Goal: Task Accomplishment & Management: Manage account settings

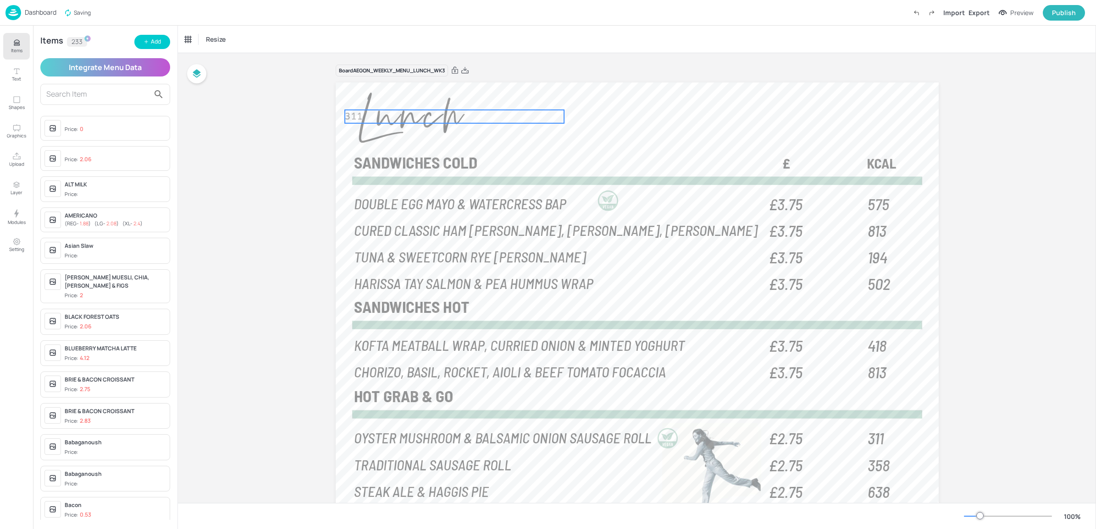
click at [358, 120] on span "311" at bounding box center [354, 116] width 18 height 11
click at [250, 129] on div "Board AEGON_WEEKLY_MENU_LUNCH_WK3 575 DOUBLE EGG MAYO & WATERCRESS BAP £3.75 81…" at bounding box center [637, 326] width 918 height 547
click at [107, 102] on div at bounding box center [105, 94] width 130 height 21
click at [53, 89] on input "text" at bounding box center [97, 94] width 103 height 15
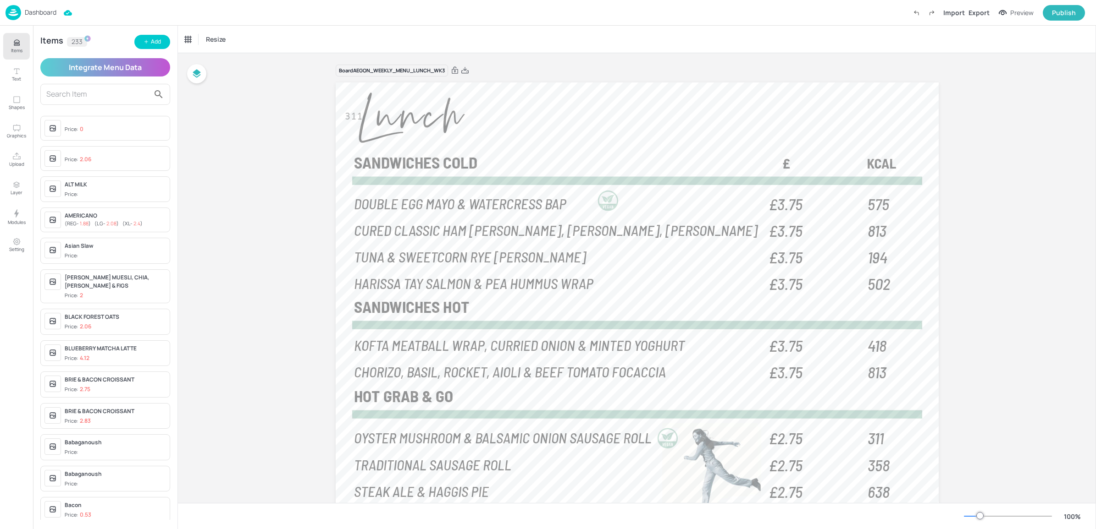
click at [84, 87] on input "text" at bounding box center [97, 94] width 103 height 15
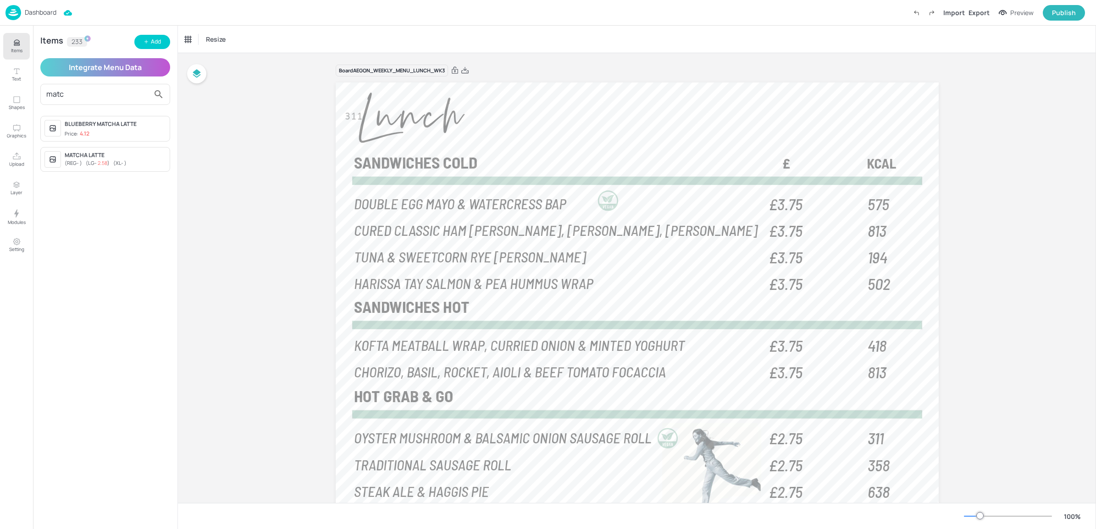
type input "matc"
click at [104, 165] on span "2.58" at bounding box center [103, 163] width 10 height 7
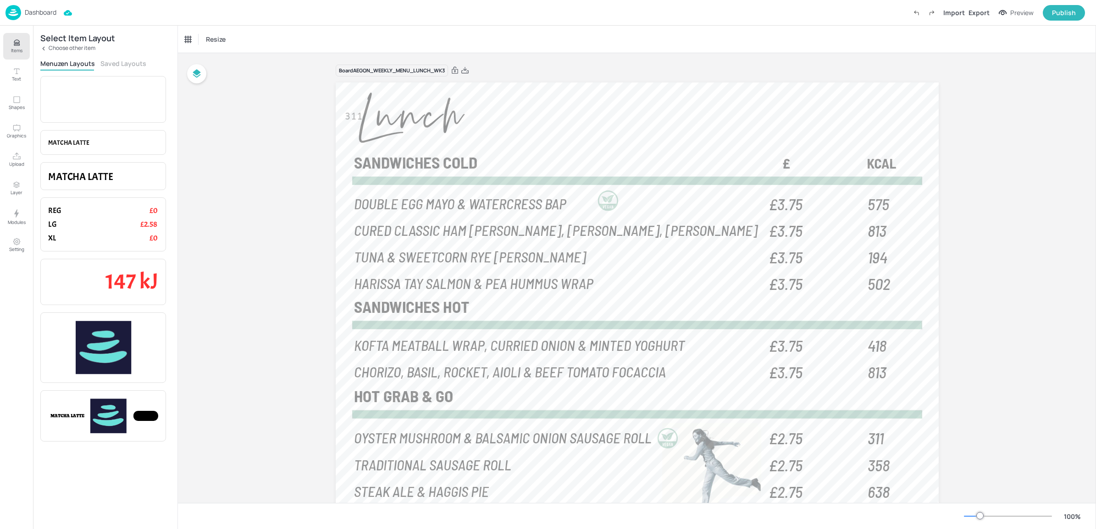
click at [28, 15] on p "Dashboard" at bounding box center [41, 12] width 32 height 6
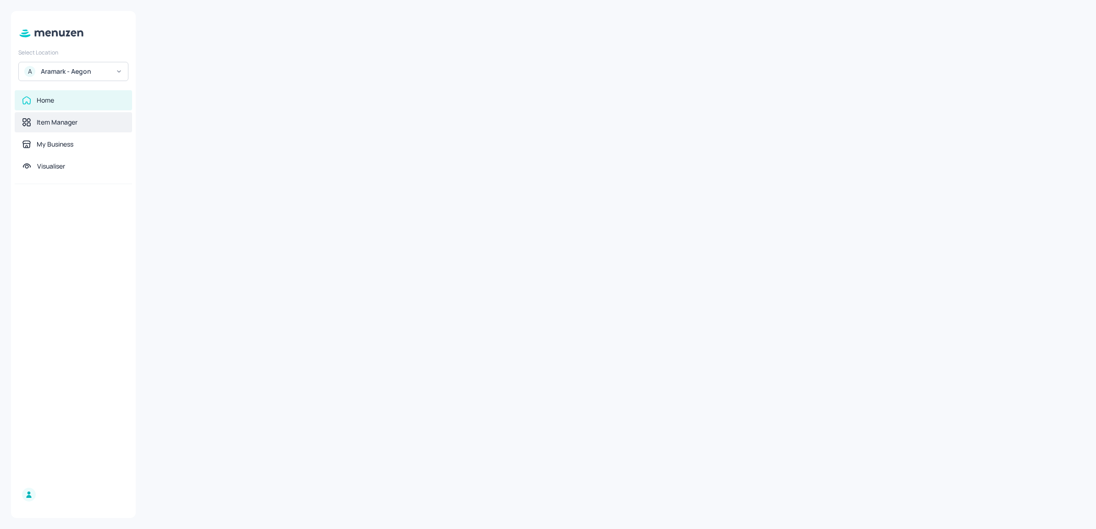
click at [55, 128] on div "Item Manager" at bounding box center [73, 122] width 117 height 20
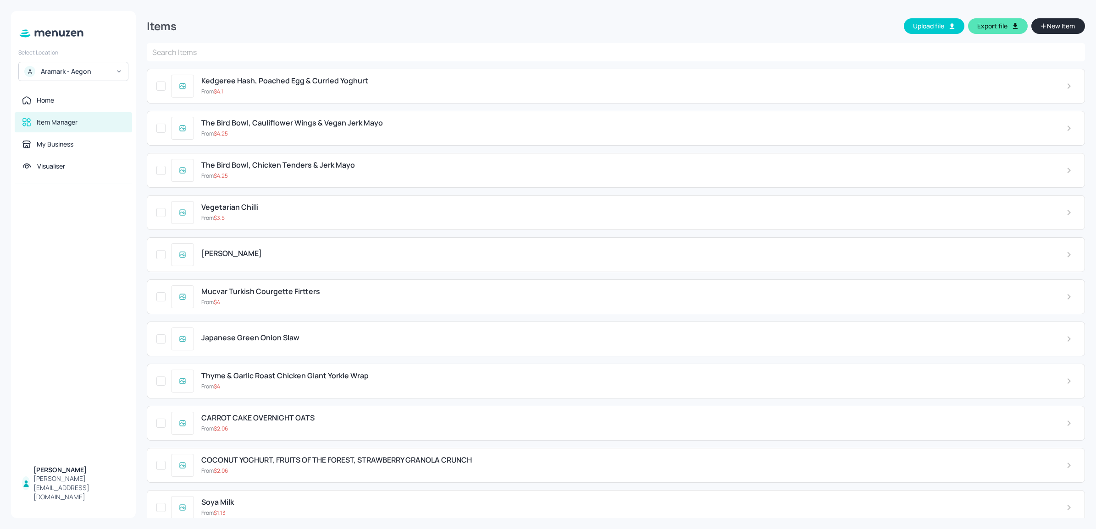
click at [250, 52] on input "text" at bounding box center [616, 52] width 938 height 18
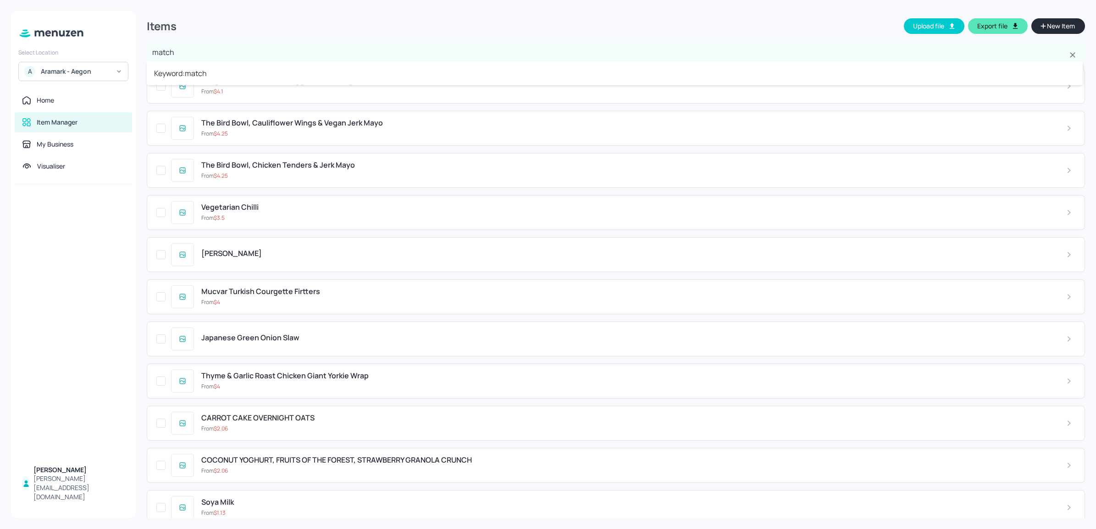
type input "matcha"
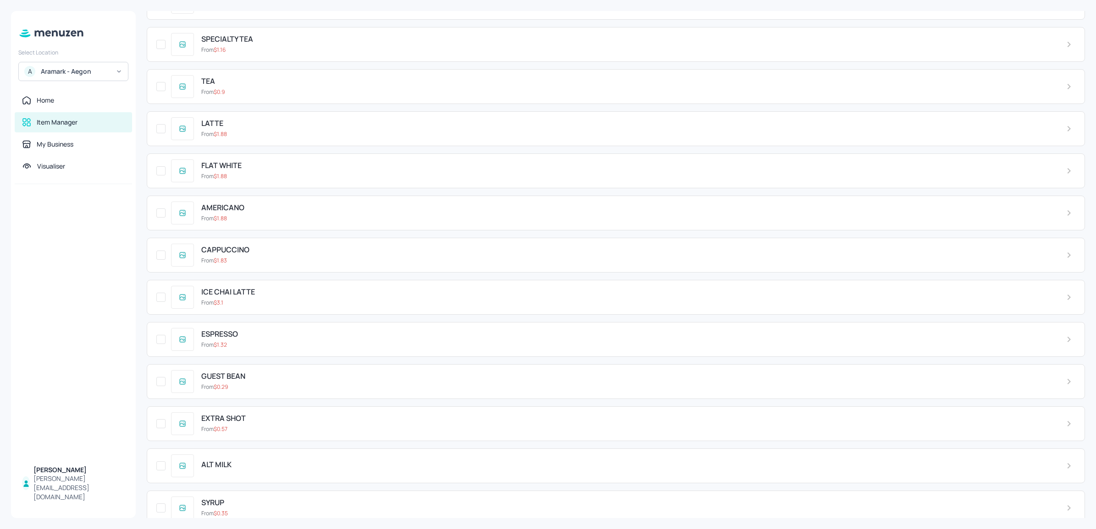
scroll to position [6804, 0]
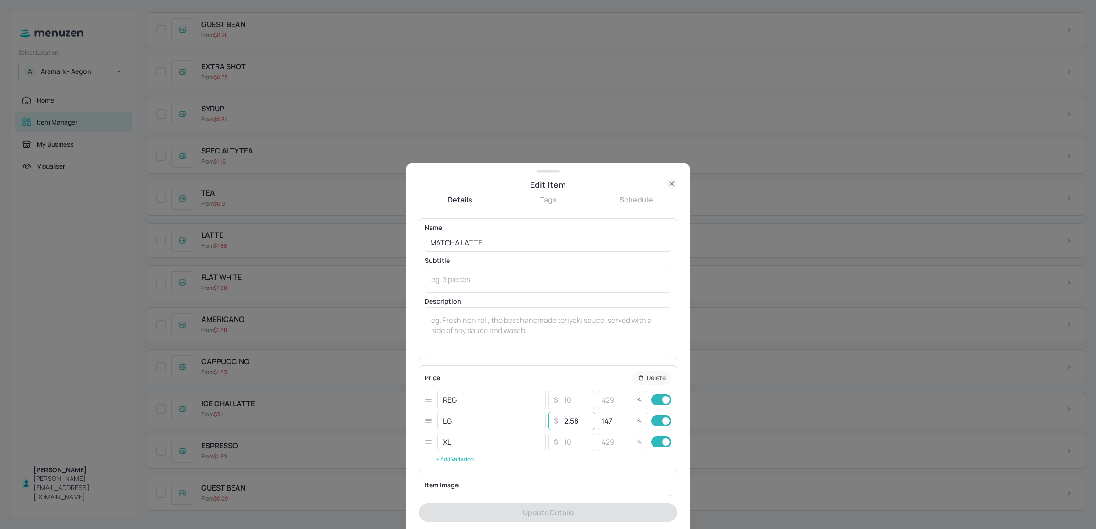
click at [590, 418] on input "2.58" at bounding box center [576, 421] width 32 height 18
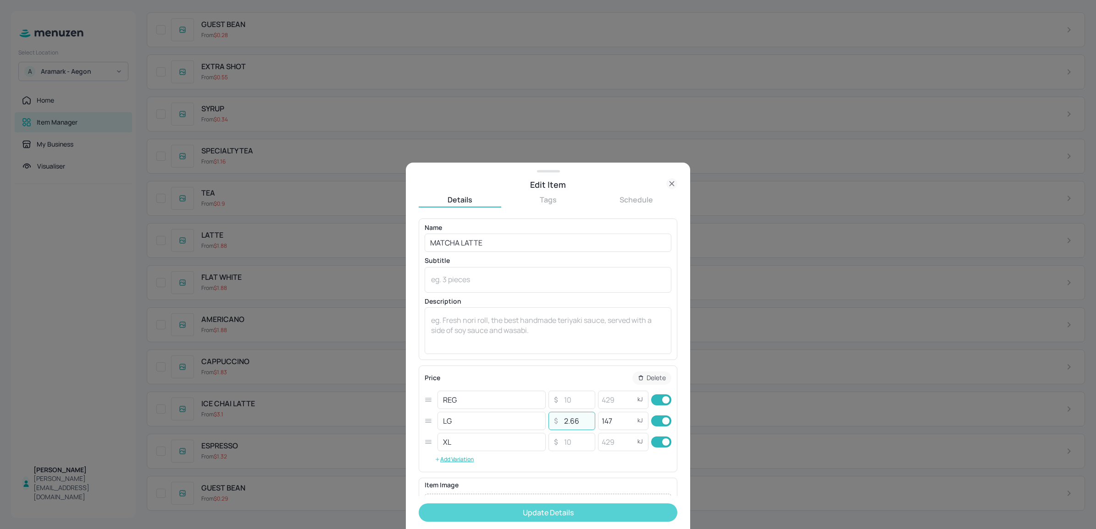
type input "2.66"
click at [530, 509] on button "Update Details" at bounding box center [548, 513] width 259 height 18
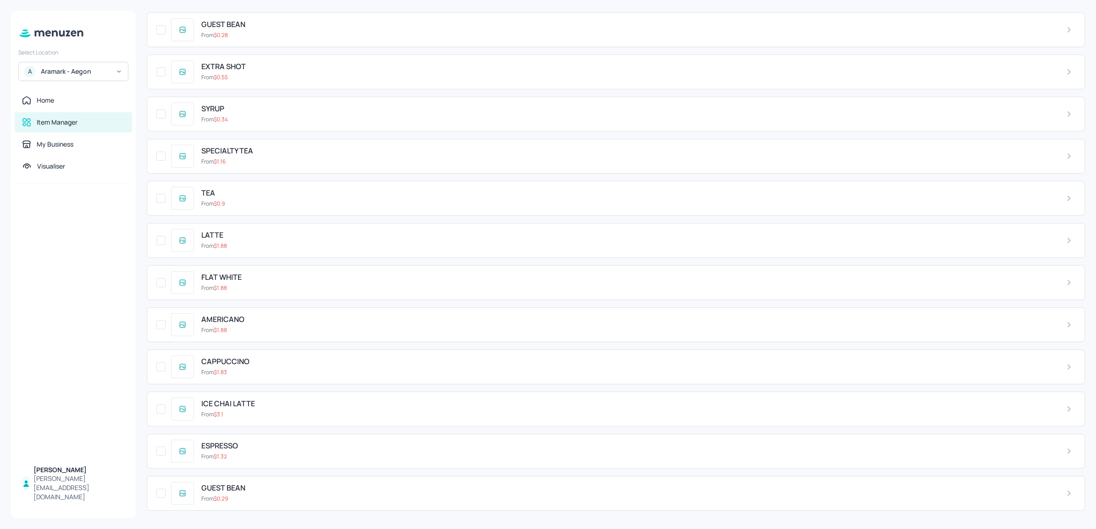
click at [76, 60] on div "Select Location A Aramark - Aegon" at bounding box center [73, 63] width 125 height 36
click at [72, 46] on div "Select Location A Aramark - Aegon" at bounding box center [73, 63] width 125 height 36
click at [72, 33] on icon at bounding box center [74, 33] width 6 height 6
click at [51, 108] on div "Home" at bounding box center [73, 100] width 117 height 20
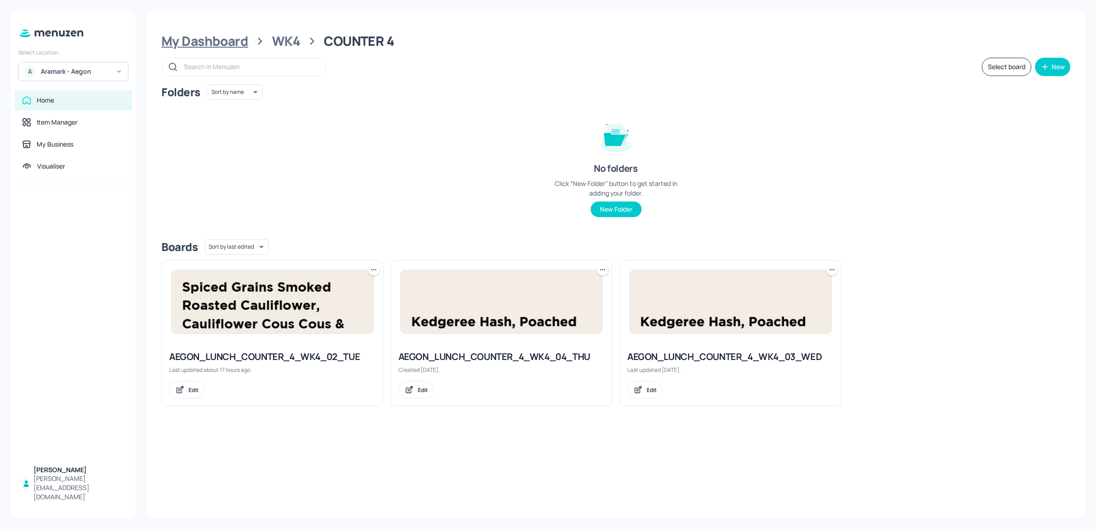
click at [225, 44] on div "My Dashboard" at bounding box center [204, 41] width 87 height 17
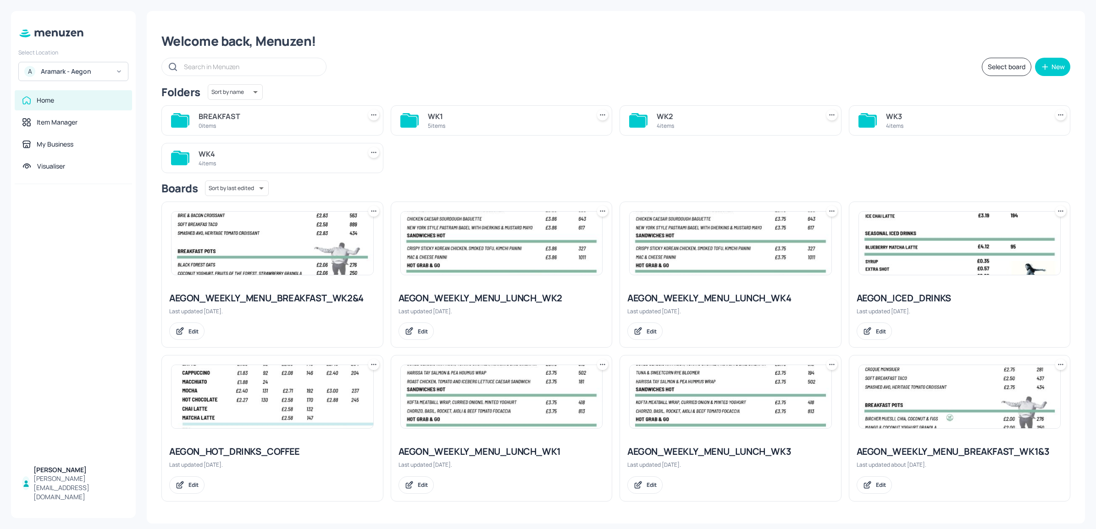
click at [321, 409] on img at bounding box center [272, 396] width 202 height 63
